Goal: Navigation & Orientation: Find specific page/section

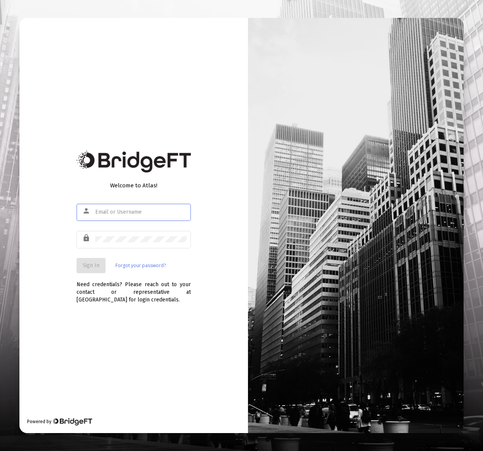
click at [127, 214] on input "text" at bounding box center [141, 212] width 92 height 6
type input "[EMAIL_ADDRESS][DOMAIN_NAME]"
click at [103, 271] on button "Sign In" at bounding box center [91, 265] width 29 height 15
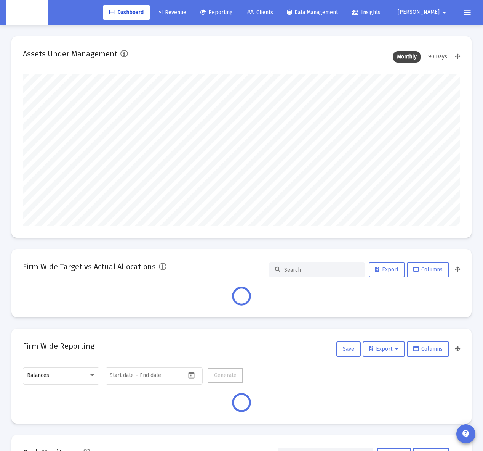
scroll to position [153, 234]
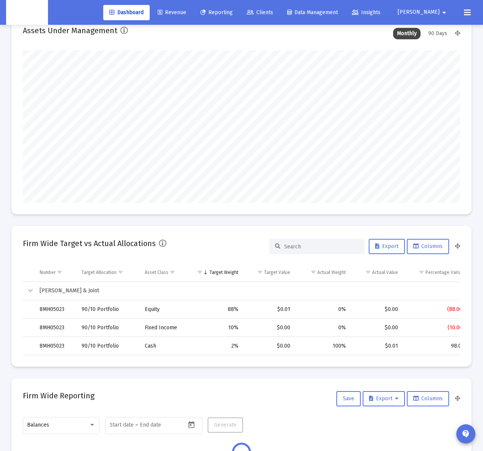
type input "[DATE]"
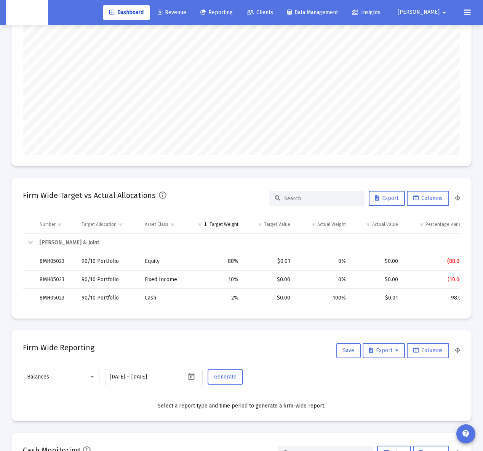
scroll to position [0, 0]
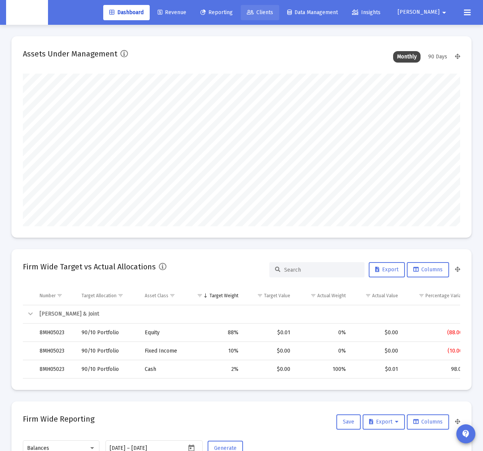
click at [273, 13] on span "Clients" at bounding box center [260, 12] width 26 height 6
